Goal: Transaction & Acquisition: Purchase product/service

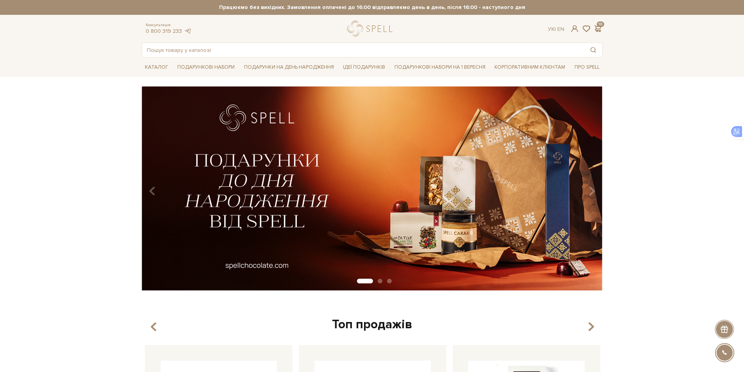
click at [600, 25] on span at bounding box center [597, 29] width 9 height 8
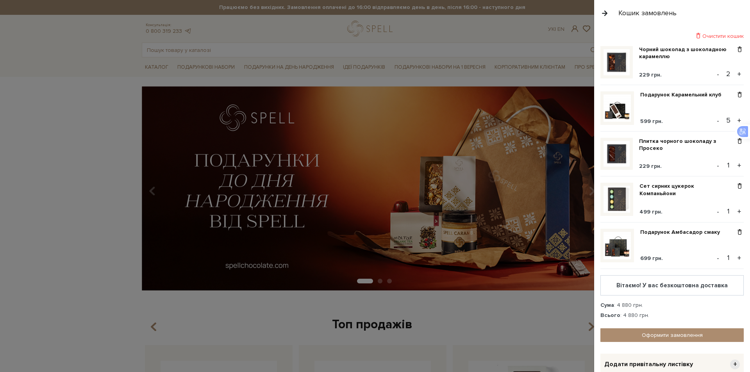
scroll to position [39, 0]
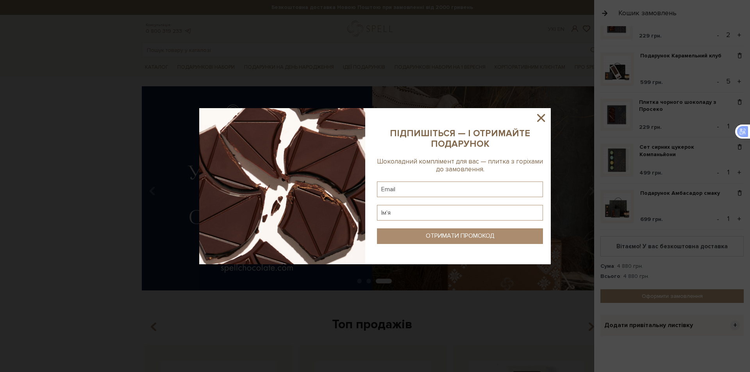
click at [542, 119] on icon at bounding box center [541, 118] width 8 height 8
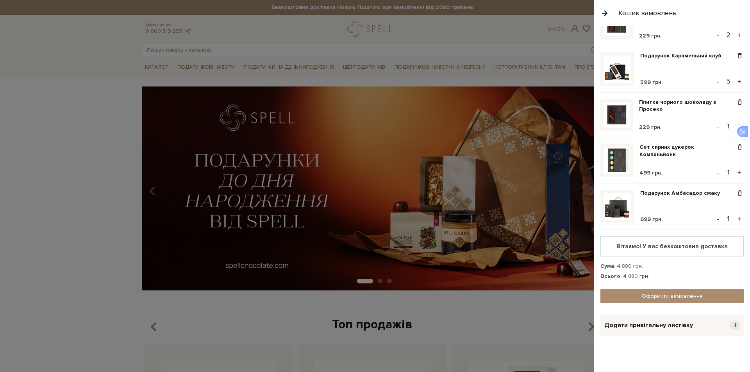
click at [685, 273] on div "Всього : 4 880 грн." at bounding box center [671, 276] width 143 height 7
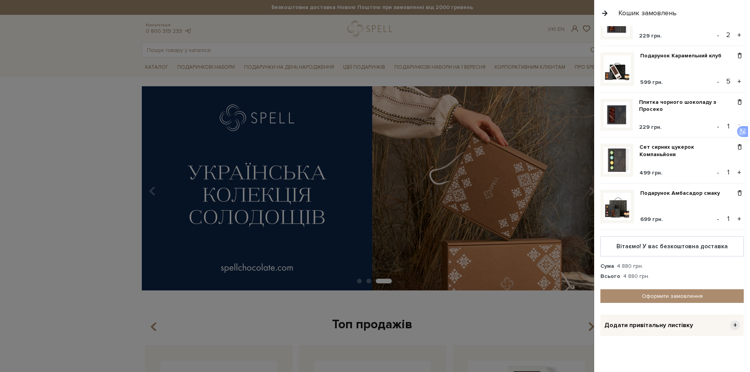
click at [534, 25] on div at bounding box center [375, 186] width 750 height 372
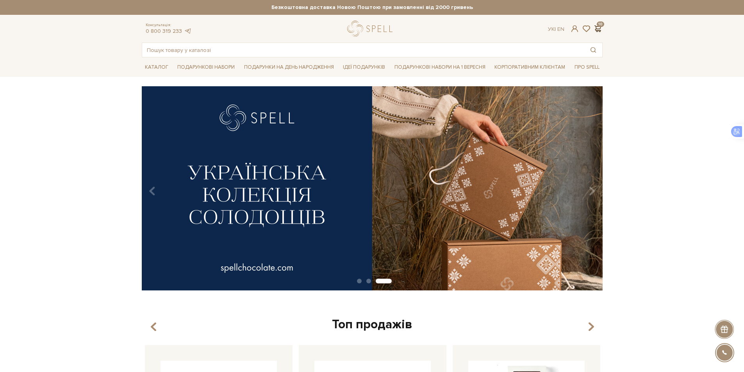
click at [597, 27] on span at bounding box center [597, 29] width 9 height 8
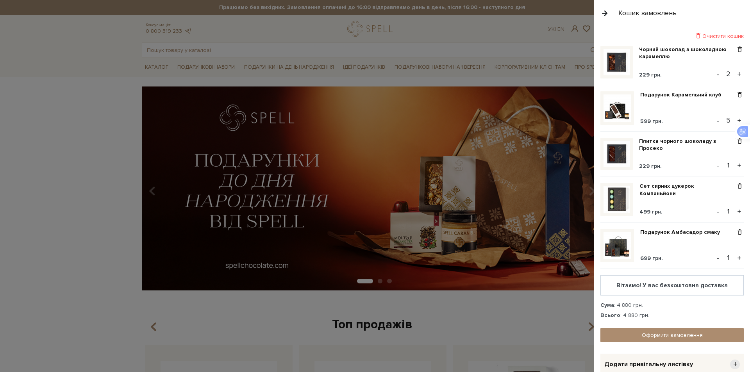
click at [604, 10] on button "button" at bounding box center [604, 13] width 9 height 14
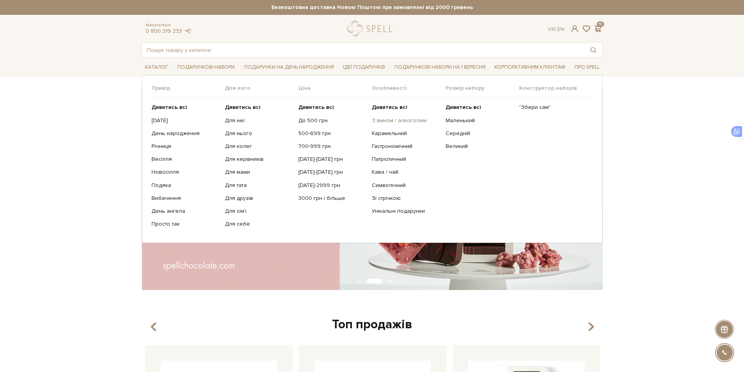
click at [408, 120] on link "З вином / алкоголем" at bounding box center [406, 120] width 68 height 7
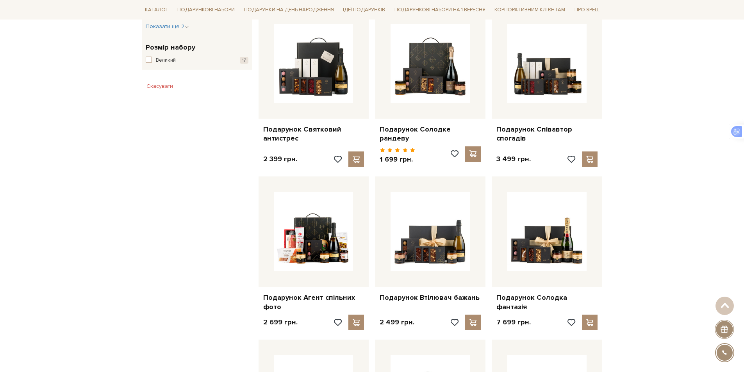
scroll to position [469, 0]
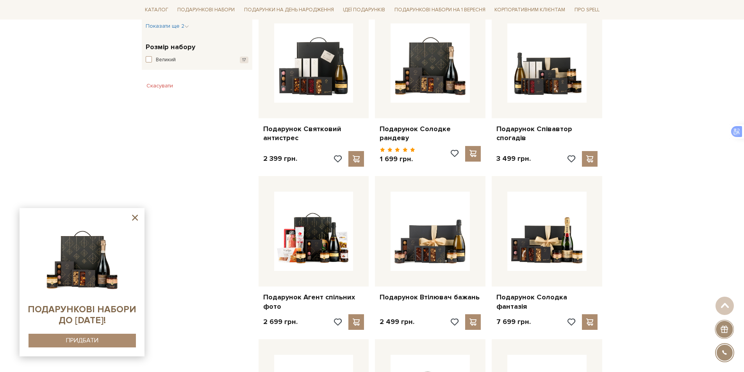
click at [137, 216] on icon at bounding box center [135, 218] width 6 height 6
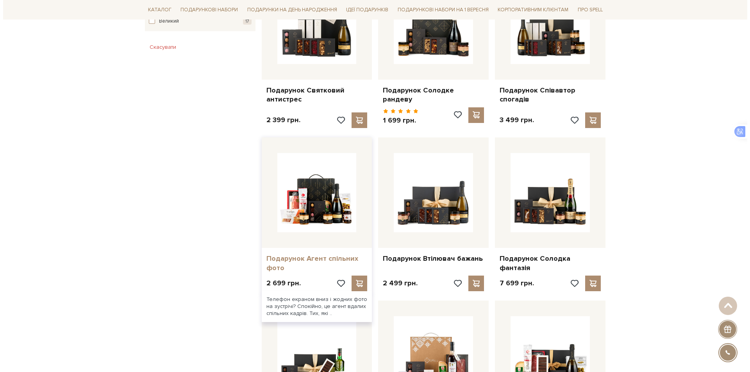
scroll to position [508, 0]
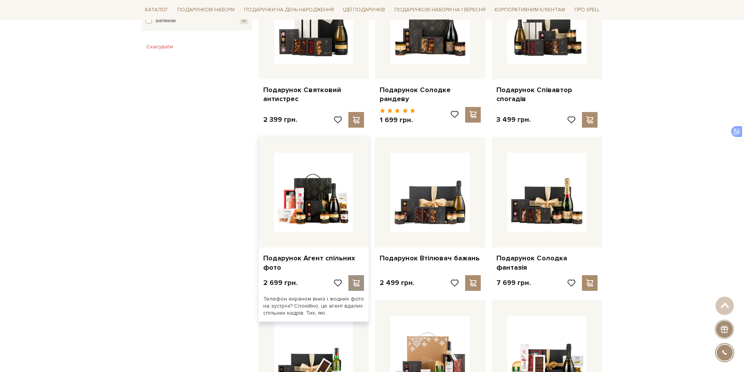
click at [358, 280] on span at bounding box center [357, 283] width 10 height 7
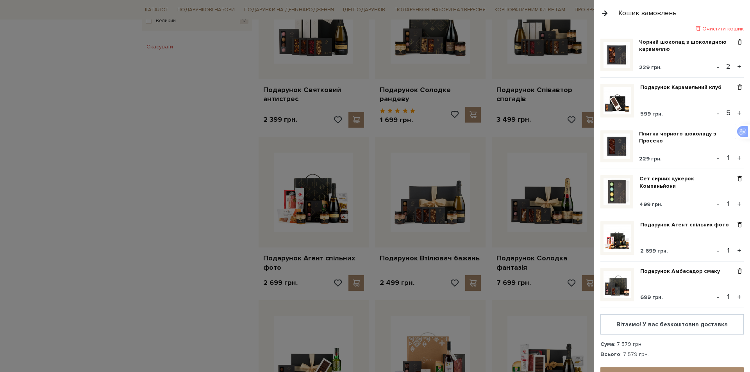
scroll to position [0, 0]
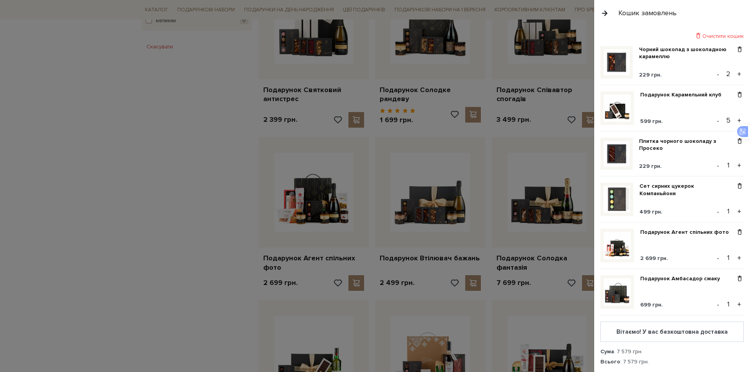
click at [735, 212] on button "+" at bounding box center [739, 212] width 9 height 12
click at [714, 121] on button "-" at bounding box center [718, 121] width 8 height 12
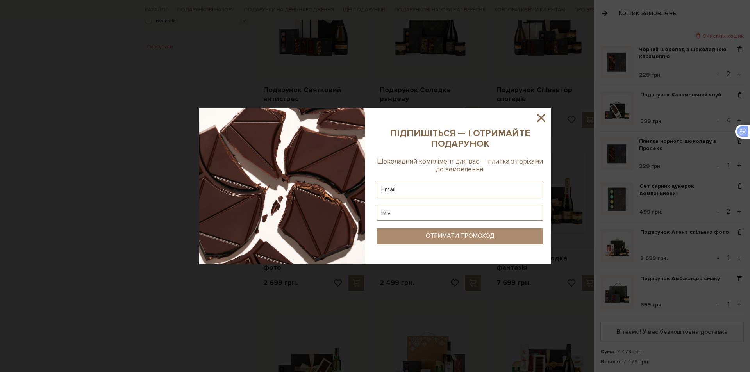
drag, startPoint x: 541, startPoint y: 120, endPoint x: 605, endPoint y: 116, distance: 64.2
click at [541, 120] on icon at bounding box center [540, 117] width 13 height 13
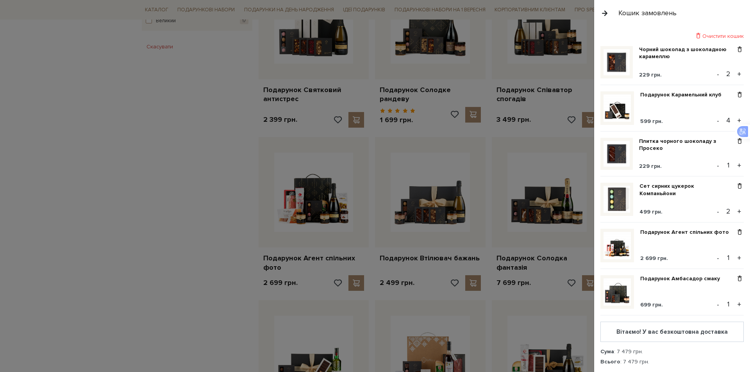
click at [714, 120] on button "-" at bounding box center [718, 121] width 8 height 12
click at [735, 120] on button "+" at bounding box center [739, 121] width 9 height 12
click at [714, 73] on button "-" at bounding box center [718, 74] width 8 height 12
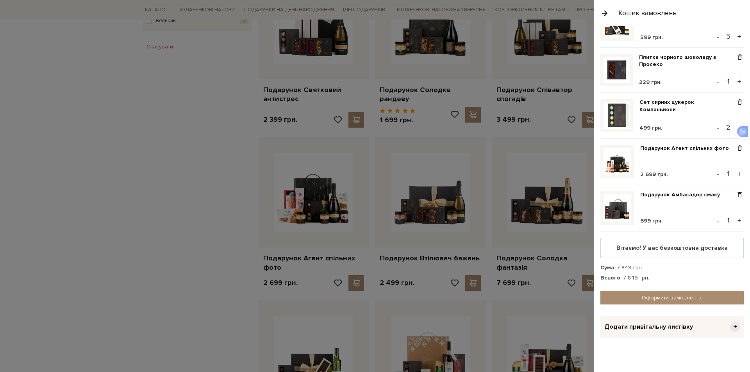
scroll to position [86, 0]
